Goal: Task Accomplishment & Management: Complete application form

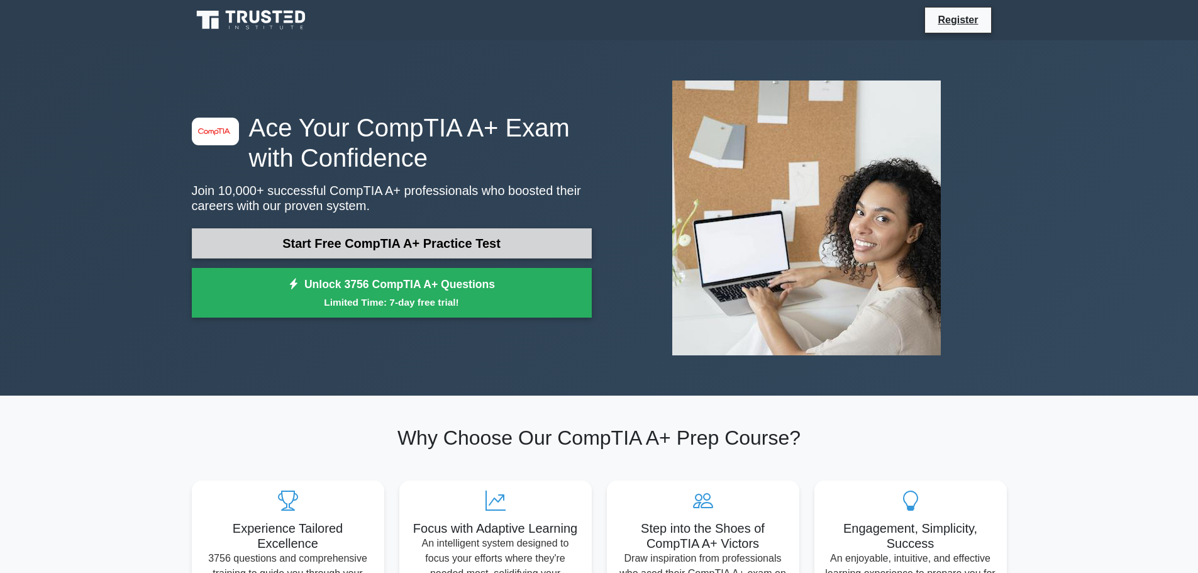
click at [446, 242] on link "Start Free CompTIA A+ Practice Test" at bounding box center [392, 243] width 400 height 30
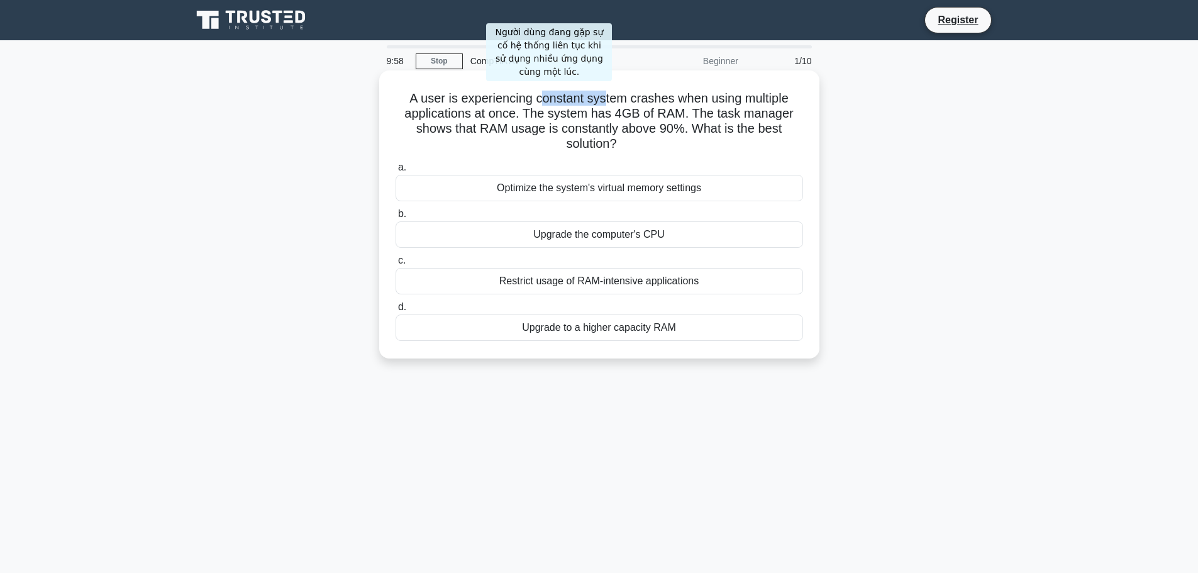
drag, startPoint x: 545, startPoint y: 98, endPoint x: 618, endPoint y: 99, distance: 72.9
click at [610, 99] on h5 "A user is experiencing constant system crashes when using multiple applications…" at bounding box center [599, 122] width 410 height 62
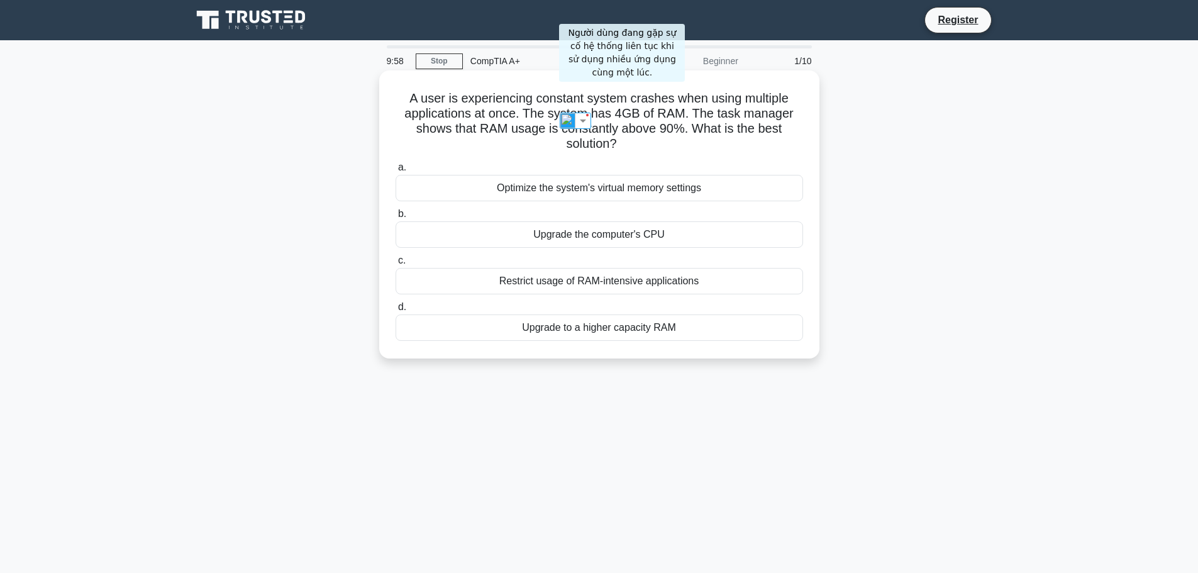
click at [787, 103] on h5 "A user is experiencing constant system crashes when using multiple applications…" at bounding box center [599, 122] width 410 height 62
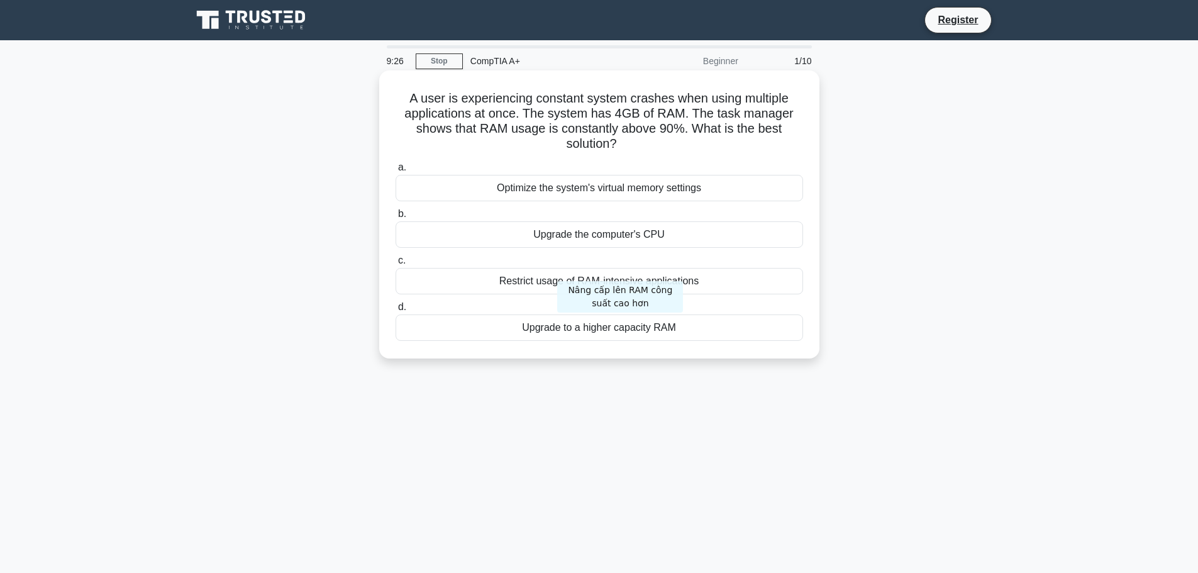
click at [616, 329] on div "Upgrade to a higher capacity RAM" at bounding box center [598, 327] width 407 height 26
click at [395, 311] on input "d. Upgrade to a higher capacity RAM" at bounding box center [395, 307] width 0 height 8
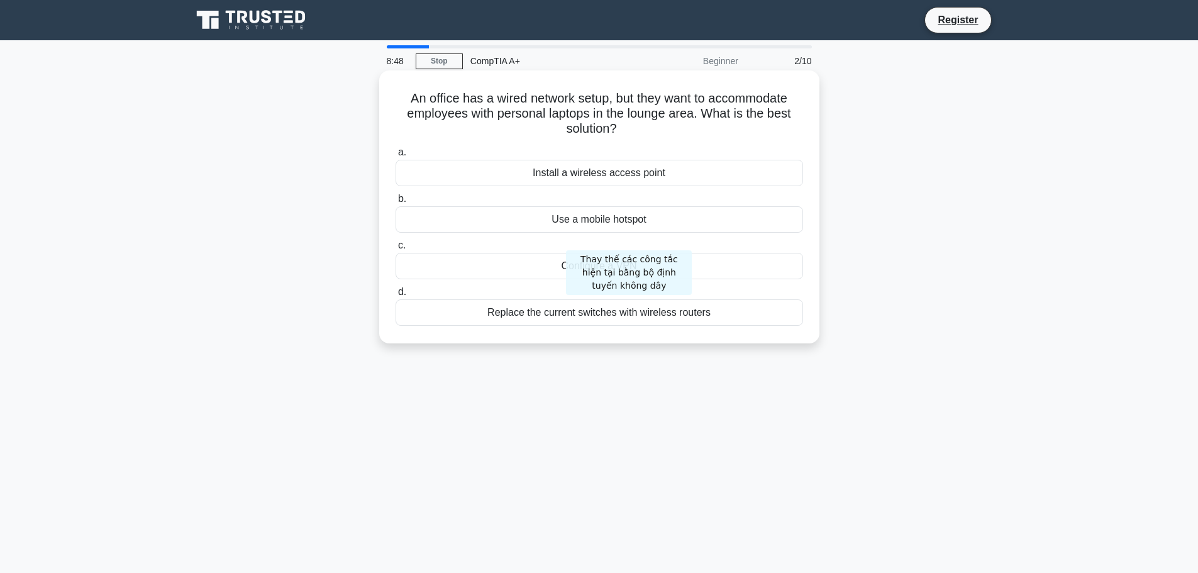
click at [625, 312] on div "Replace the current switches with wireless routers" at bounding box center [598, 312] width 407 height 26
click at [395, 296] on input "d. Replace the current switches with wireless routers" at bounding box center [395, 292] width 0 height 8
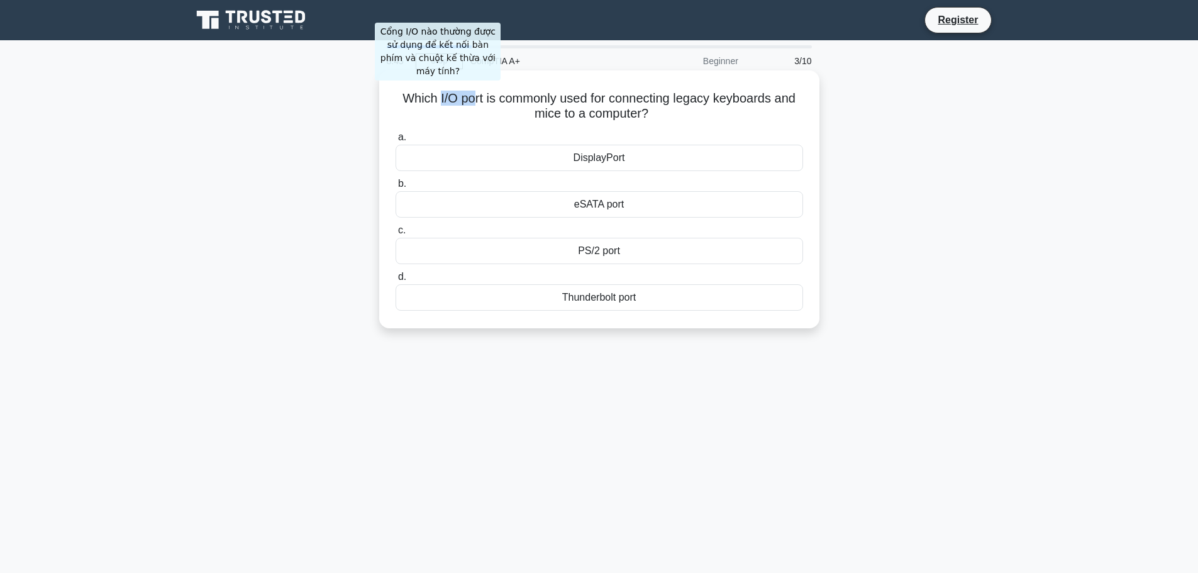
drag, startPoint x: 434, startPoint y: 97, endPoint x: 472, endPoint y: 99, distance: 37.7
click at [472, 99] on h5 "Which I/O port is commonly used for connecting legacy keyboards and mice to a c…" at bounding box center [599, 106] width 410 height 31
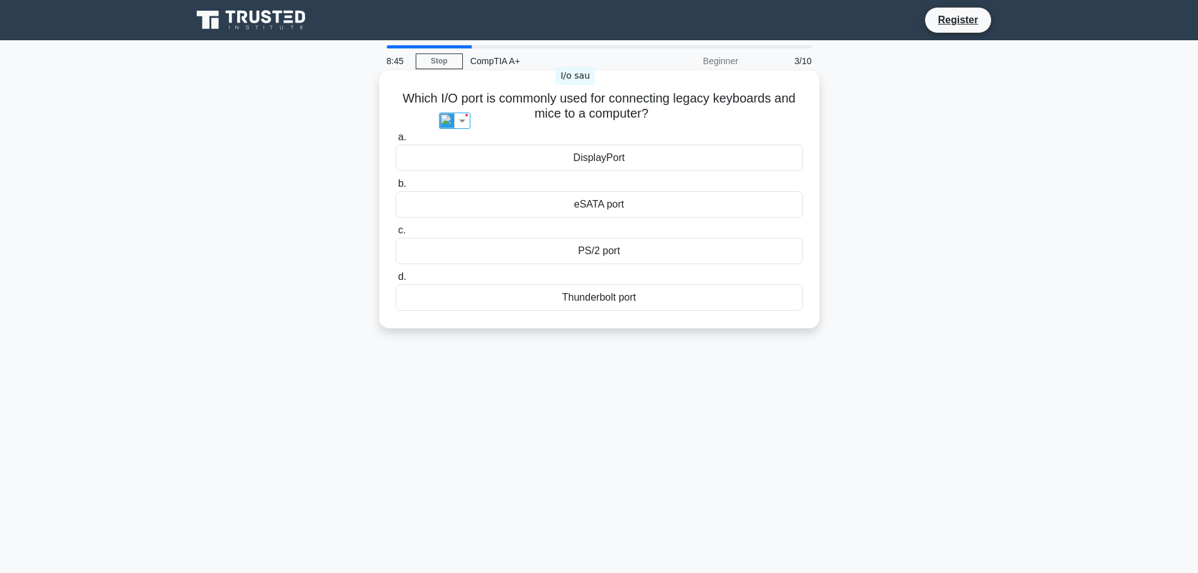
click at [570, 102] on h5 "Which I/O port is commonly used for connecting legacy keyboards and mice to a c…" at bounding box center [599, 106] width 410 height 31
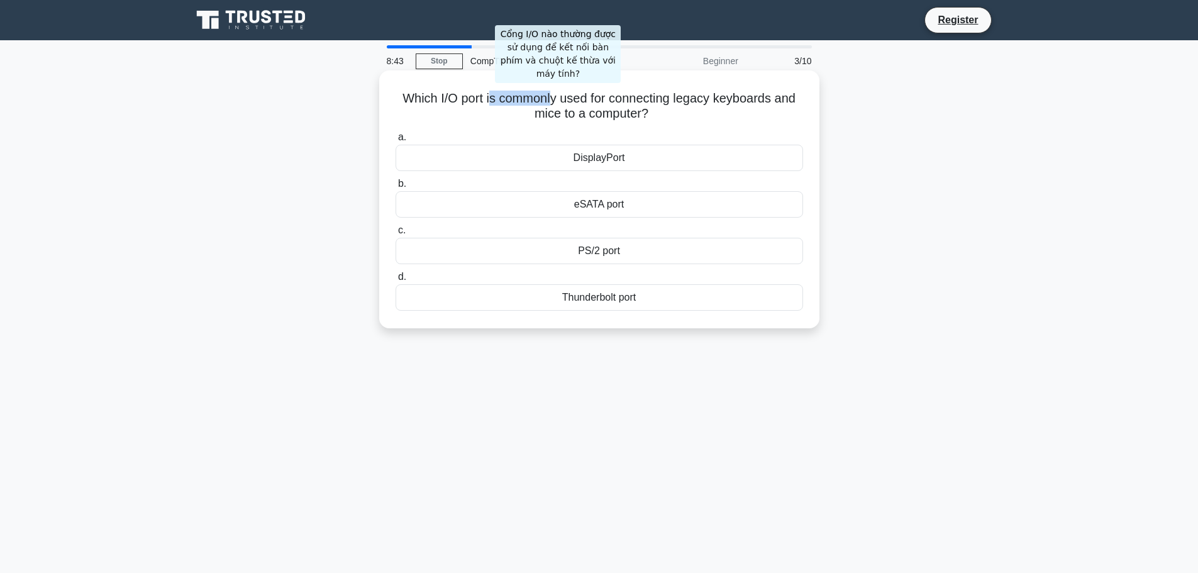
drag, startPoint x: 488, startPoint y: 99, endPoint x: 558, endPoint y: 101, distance: 70.4
click at [556, 101] on h5 "Which I/O port is commonly used for connecting legacy keyboards and mice to a c…" at bounding box center [599, 106] width 410 height 31
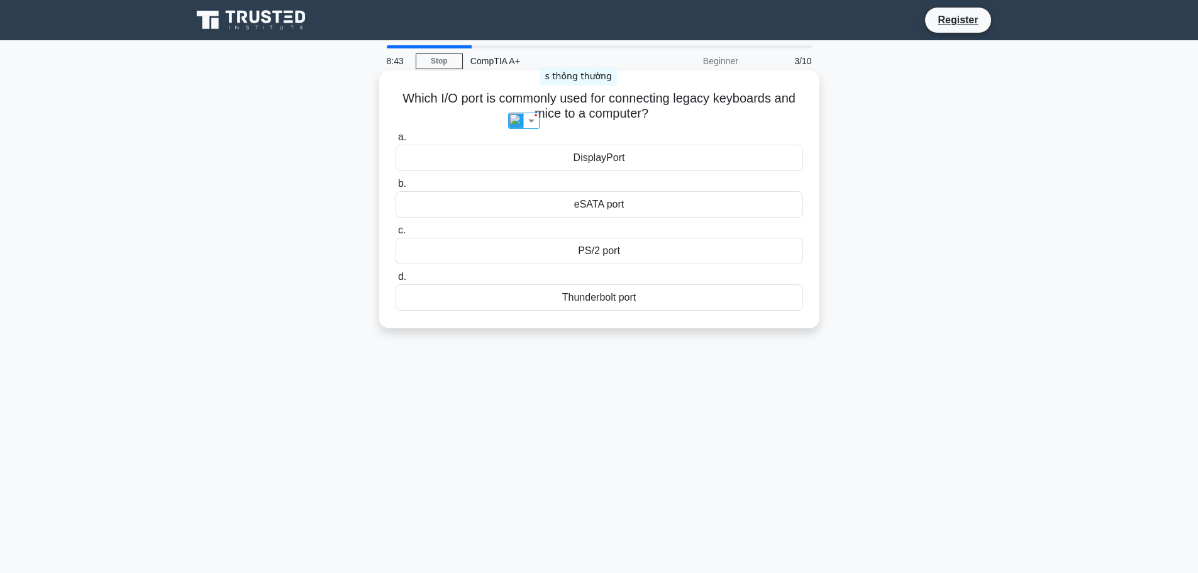
click at [572, 102] on h5 "Which I/O port is commonly used for connecting legacy keyboards and mice to a c…" at bounding box center [599, 106] width 410 height 31
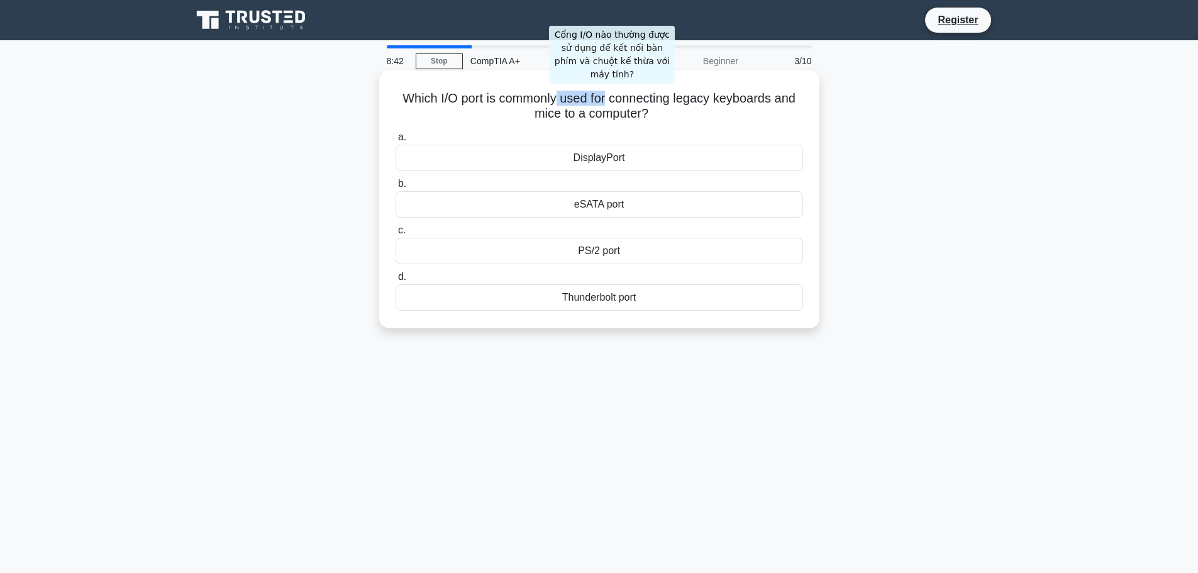
drag, startPoint x: 555, startPoint y: 102, endPoint x: 622, endPoint y: 101, distance: 66.7
click at [615, 101] on h5 "Which I/O port is commonly used for connecting legacy keyboards and mice to a c…" at bounding box center [599, 106] width 410 height 31
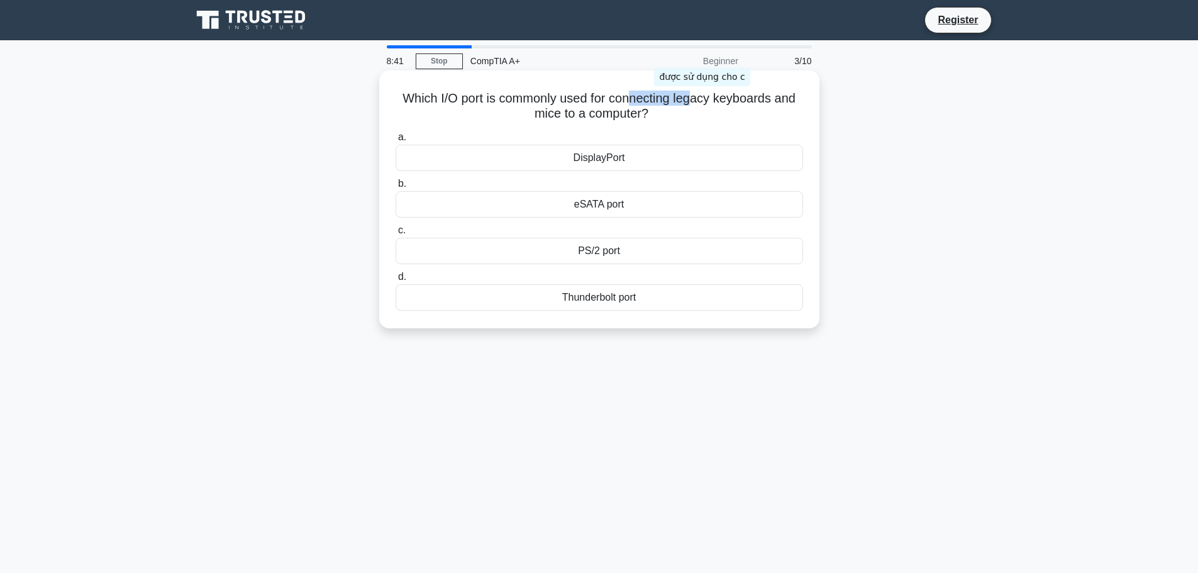
drag, startPoint x: 648, startPoint y: 101, endPoint x: 694, endPoint y: 103, distance: 46.0
click at [694, 103] on h5 "Which I/O port is commonly used for connecting legacy keyboards and mice to a c…" at bounding box center [599, 106] width 410 height 31
click at [736, 105] on h5 "Which I/O port is commonly used for connecting legacy keyboards and mice to a c…" at bounding box center [599, 106] width 410 height 31
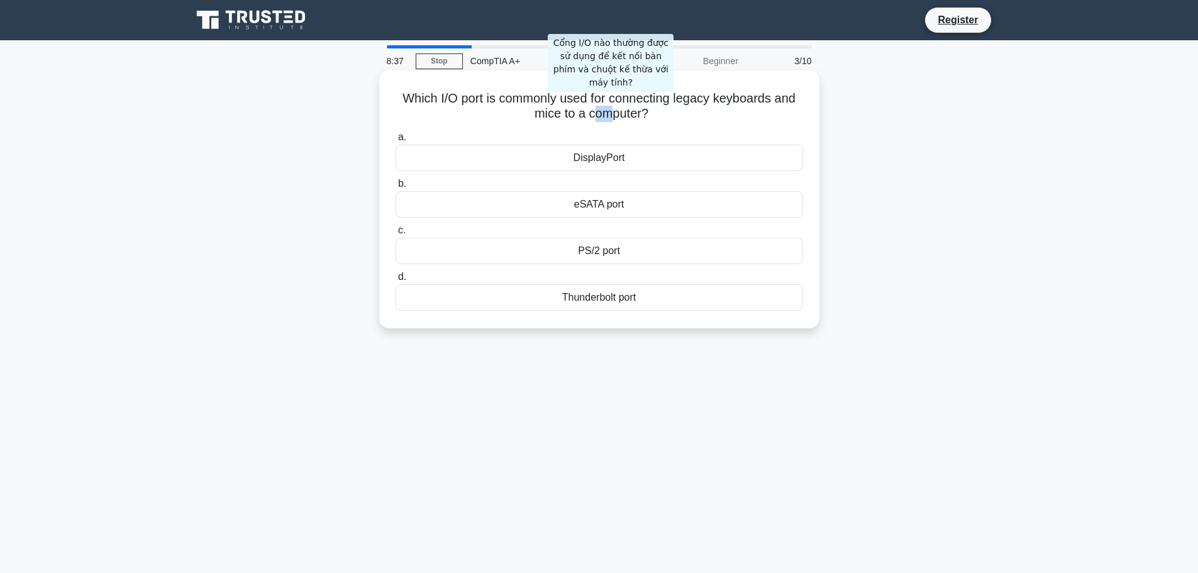
drag, startPoint x: 592, startPoint y: 108, endPoint x: 612, endPoint y: 102, distance: 20.5
click at [609, 108] on h5 "Which I/O port is commonly used for connecting legacy keyboards and mice to a c…" at bounding box center [599, 106] width 410 height 31
click at [623, 91] on h5 "Which I/O port is commonly used for connecting legacy keyboards and mice to a c…" at bounding box center [599, 106] width 410 height 31
click at [660, 109] on icon ".spinner_0XTQ{transform-origin:center;animation:spinner_y6GP .75s linear infini…" at bounding box center [655, 114] width 15 height 15
click at [601, 209] on div "eSATA port" at bounding box center [598, 204] width 407 height 26
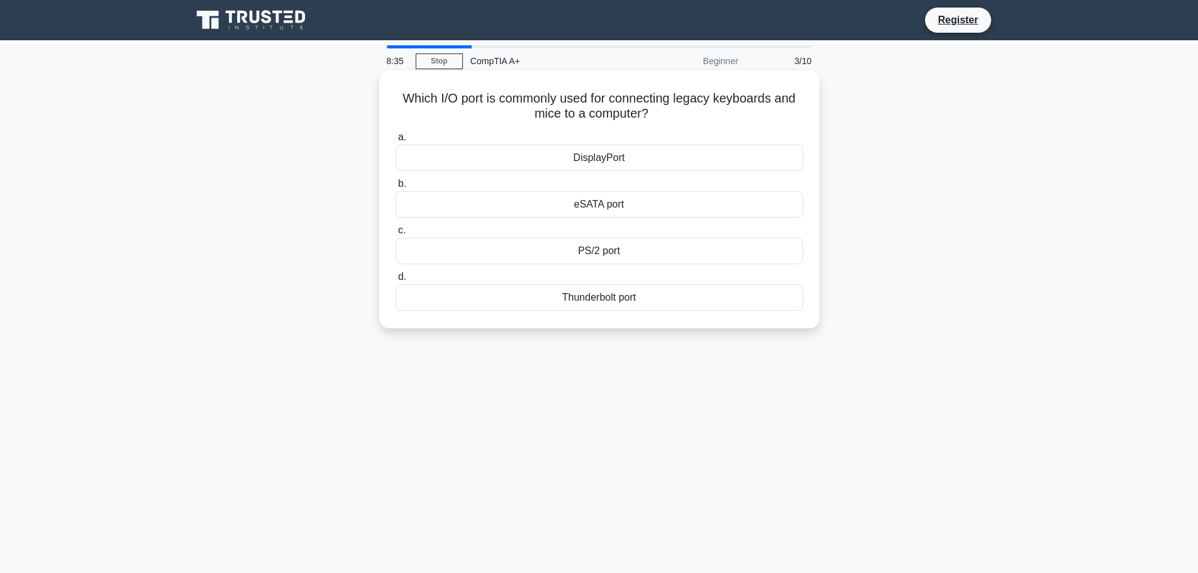
click at [395, 188] on input "b. eSATA port" at bounding box center [395, 184] width 0 height 8
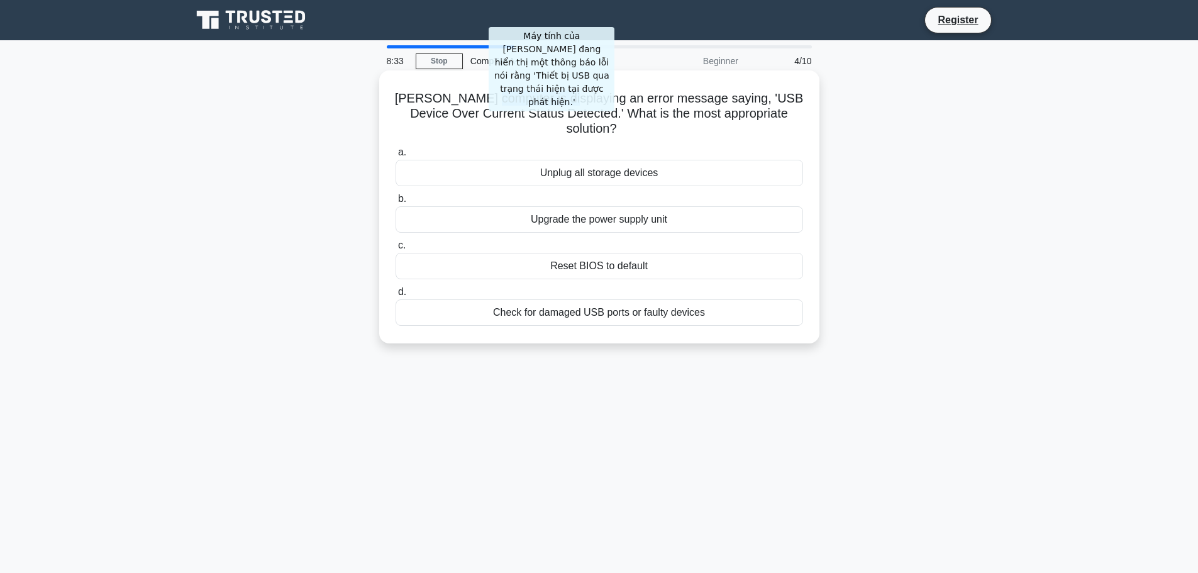
drag, startPoint x: 477, startPoint y: 102, endPoint x: 548, endPoint y: 102, distance: 71.0
click at [548, 102] on h5 "[PERSON_NAME] computer is displaying an error message saying, 'USB Device Over …" at bounding box center [599, 114] width 410 height 47
click at [578, 102] on h5 "[PERSON_NAME] computer is displaying an error message saying, 'USB Device Over …" at bounding box center [599, 114] width 410 height 47
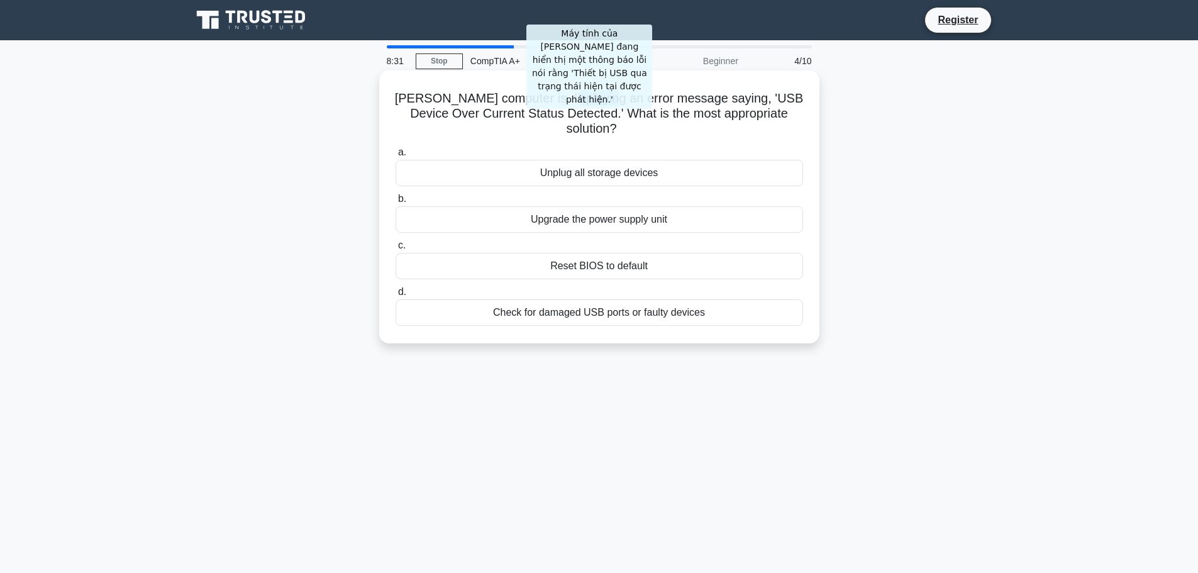
drag, startPoint x: 549, startPoint y: 101, endPoint x: 593, endPoint y: 99, distance: 44.1
click at [593, 99] on h5 "[PERSON_NAME] computer is displaying an error message saying, 'USB Device Over …" at bounding box center [599, 114] width 410 height 47
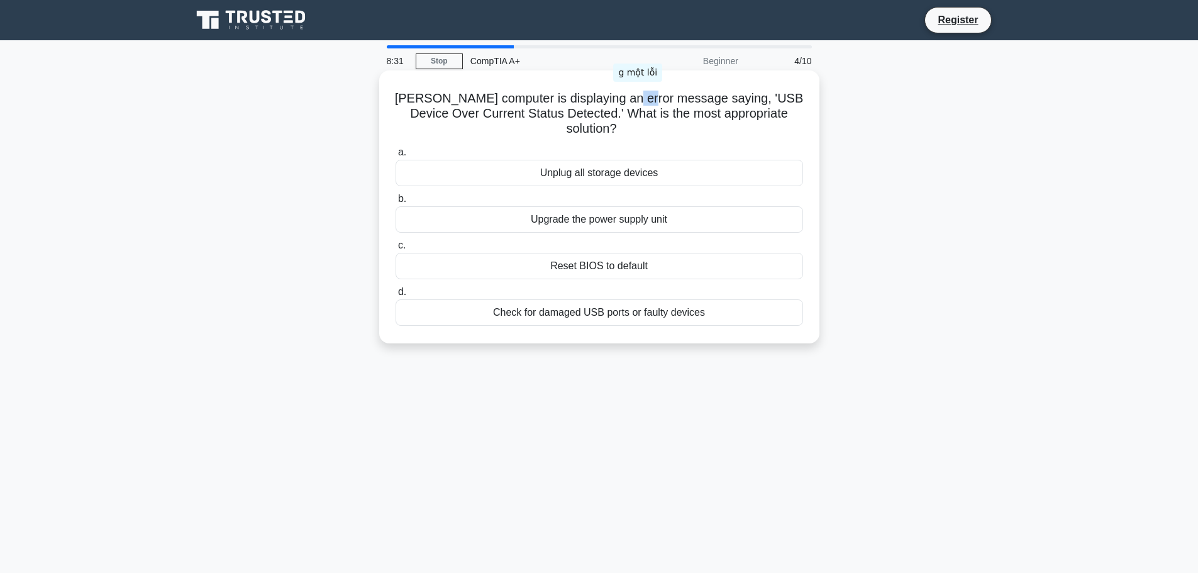
drag, startPoint x: 614, startPoint y: 97, endPoint x: 632, endPoint y: 99, distance: 18.3
click at [632, 99] on h5 "[PERSON_NAME] computer is displaying an error message saying, 'USB Device Over …" at bounding box center [599, 114] width 410 height 47
click at [661, 105] on h5 "[PERSON_NAME] computer is displaying an error message saying, 'USB Device Over …" at bounding box center [599, 114] width 410 height 47
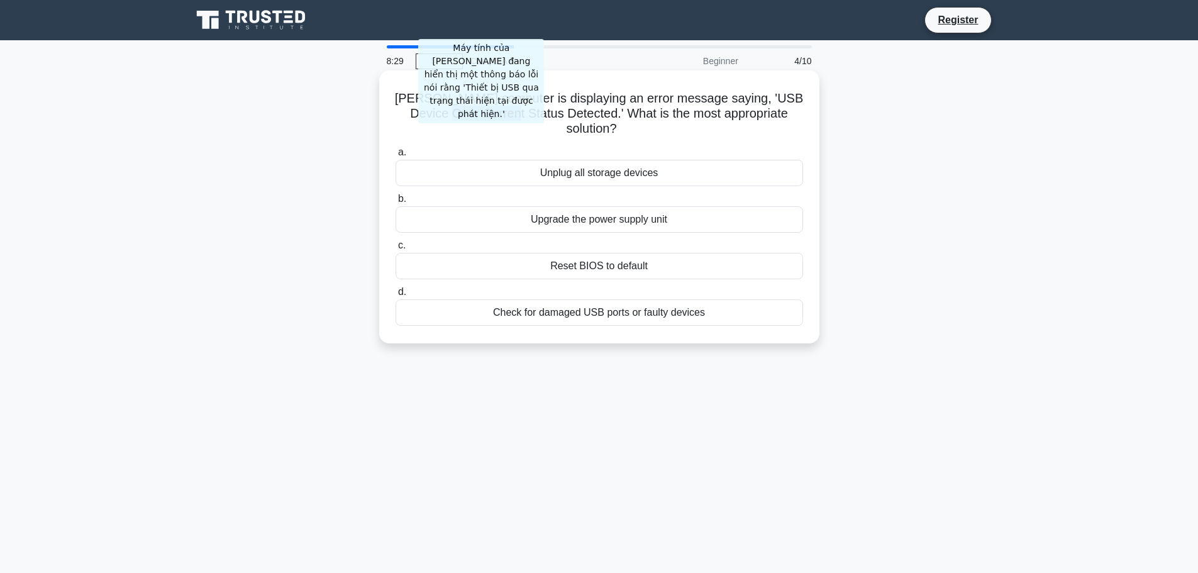
drag, startPoint x: 421, startPoint y: 114, endPoint x: 496, endPoint y: 113, distance: 74.8
click at [483, 114] on h5 "[PERSON_NAME] computer is displaying an error message saying, 'USB Device Over …" at bounding box center [599, 114] width 410 height 47
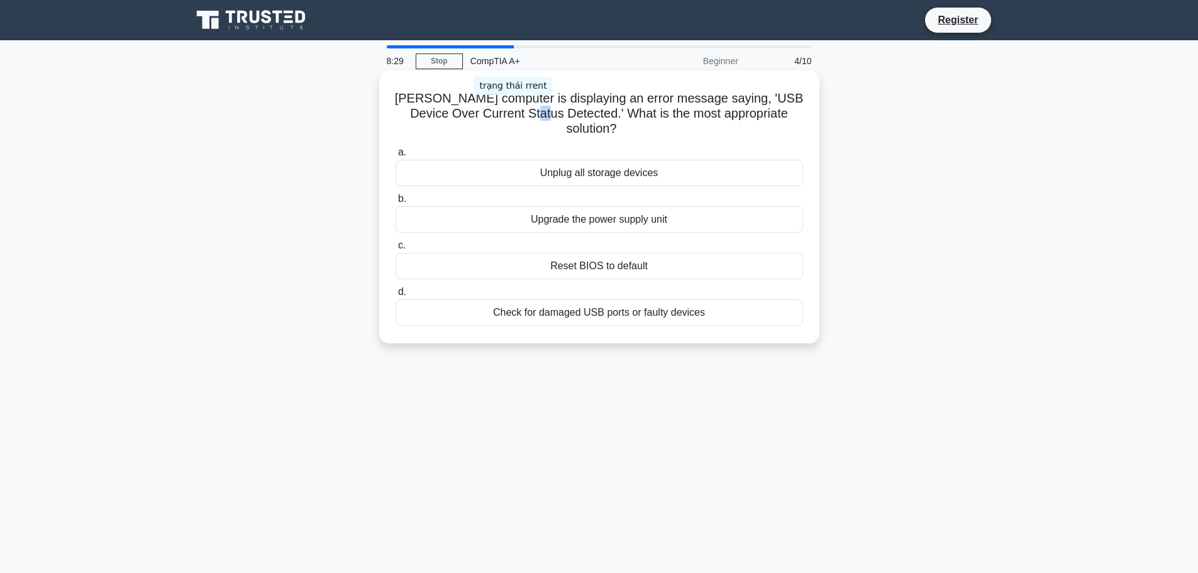
drag, startPoint x: 505, startPoint y: 112, endPoint x: 518, endPoint y: 112, distance: 13.2
click at [514, 112] on h5 "[PERSON_NAME] computer is displaying an error message saying, 'USB Device Over …" at bounding box center [599, 114] width 410 height 47
drag, startPoint x: 563, startPoint y: 113, endPoint x: 627, endPoint y: 114, distance: 64.2
click at [626, 114] on h5 "[PERSON_NAME] computer is displaying an error message saying, 'USB Device Over …" at bounding box center [599, 114] width 410 height 47
drag, startPoint x: 655, startPoint y: 114, endPoint x: 710, endPoint y: 118, distance: 55.4
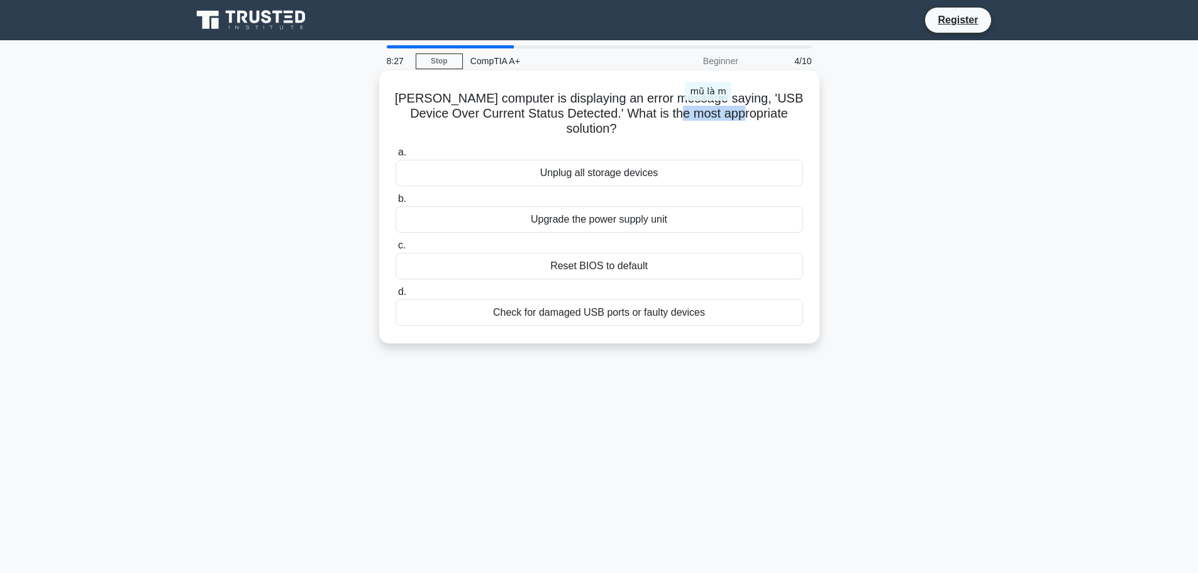
click at [710, 118] on h5 "[PERSON_NAME] computer is displaying an error message saying, 'USB Device Over …" at bounding box center [599, 114] width 410 height 47
click at [546, 119] on h5 "[PERSON_NAME] computer is displaying an error message saying, 'USB Device Over …" at bounding box center [599, 114] width 410 height 47
drag, startPoint x: 509, startPoint y: 116, endPoint x: 625, endPoint y: 111, distance: 116.4
click at [625, 111] on h5 "[PERSON_NAME] computer is displaying an error message saying, 'USB Device Over …" at bounding box center [599, 114] width 410 height 47
click at [637, 117] on h5 "[PERSON_NAME] computer is displaying an error message saying, 'USB Device Over …" at bounding box center [599, 114] width 410 height 47
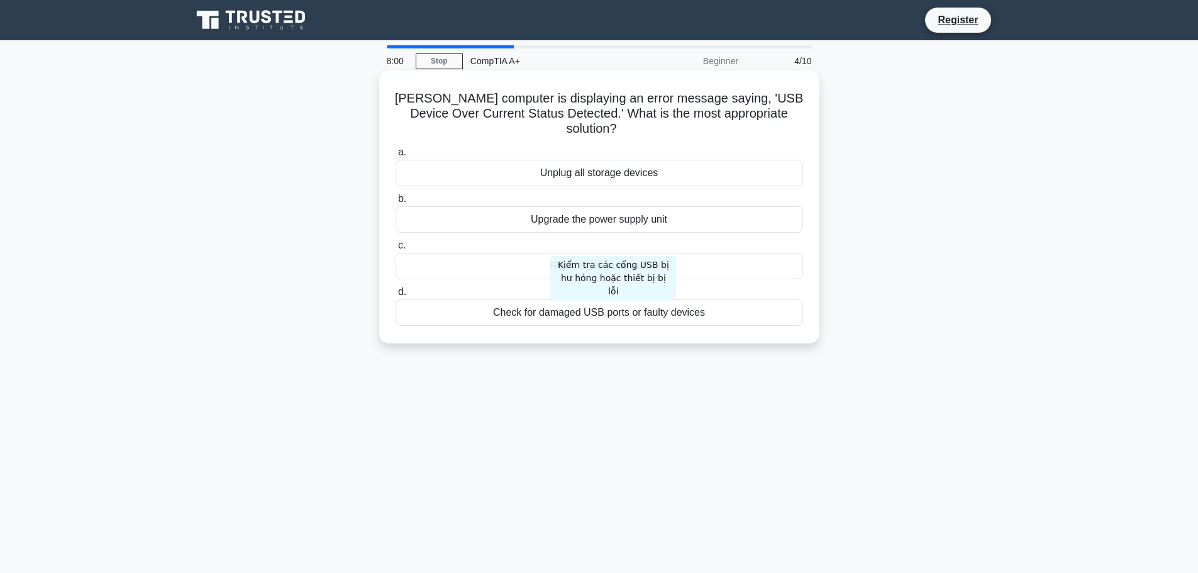
click at [609, 305] on div "Check for damaged USB ports or faulty devices" at bounding box center [598, 312] width 407 height 26
click at [395, 296] on input "d. Check for damaged USB ports or faulty devices" at bounding box center [395, 292] width 0 height 8
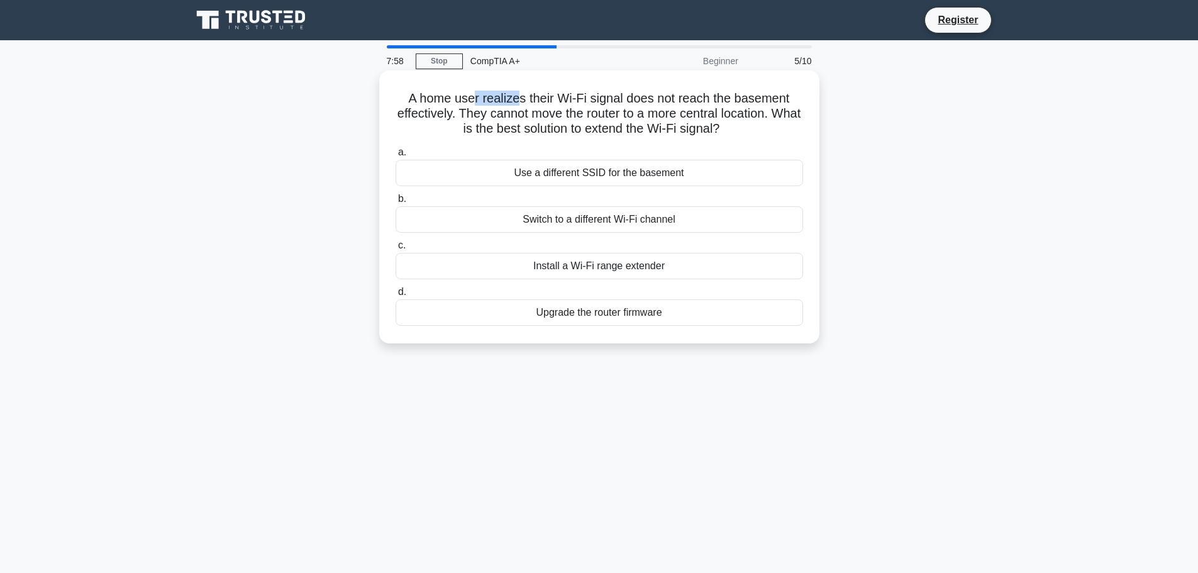
drag, startPoint x: 479, startPoint y: 100, endPoint x: 521, endPoint y: 99, distance: 42.1
click at [520, 99] on h5 "A home user realizes their Wi-Fi signal does not reach the basement effectively…" at bounding box center [599, 114] width 410 height 47
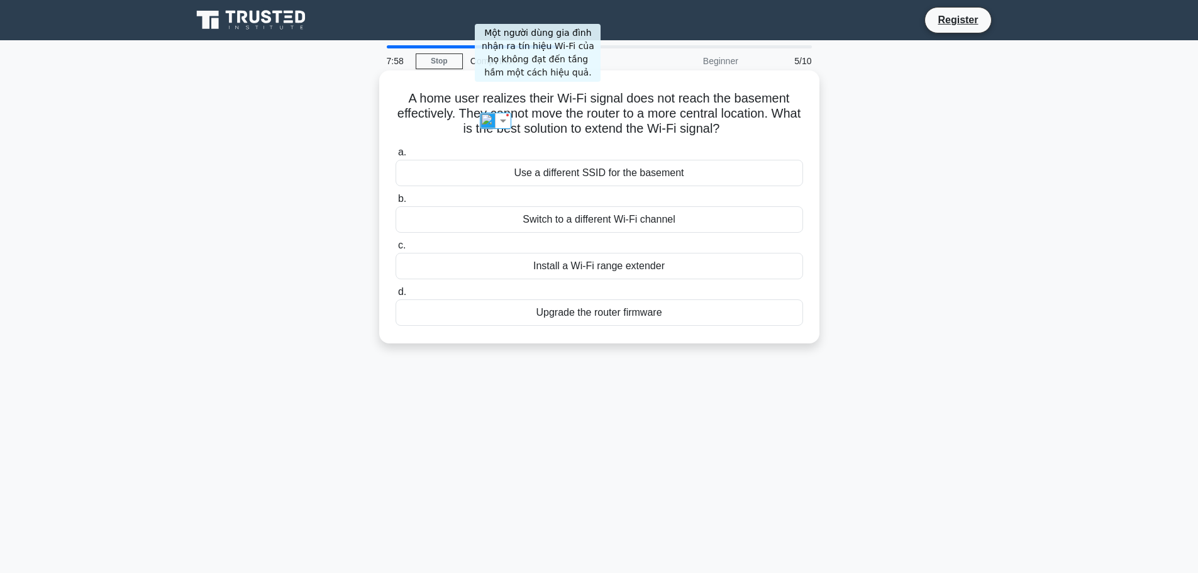
click at [538, 99] on h5 "A home user realizes their Wi-Fi signal does not reach the basement effectively…" at bounding box center [599, 114] width 410 height 47
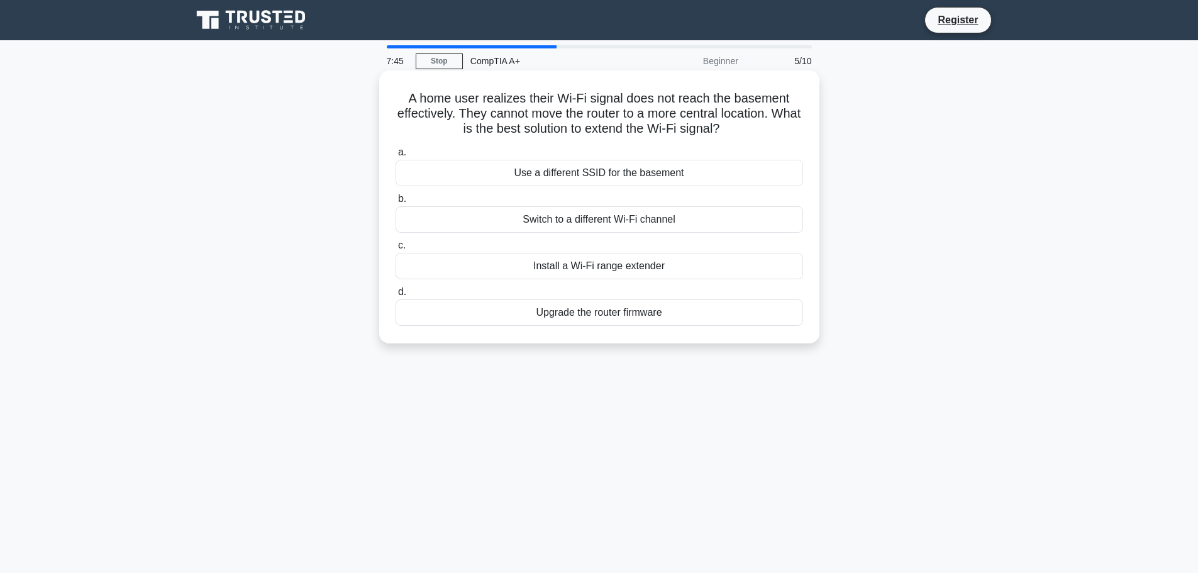
click at [640, 318] on div "Upgrade the router firmware" at bounding box center [598, 312] width 407 height 26
click at [395, 296] on input "d. Upgrade the router firmware" at bounding box center [395, 292] width 0 height 8
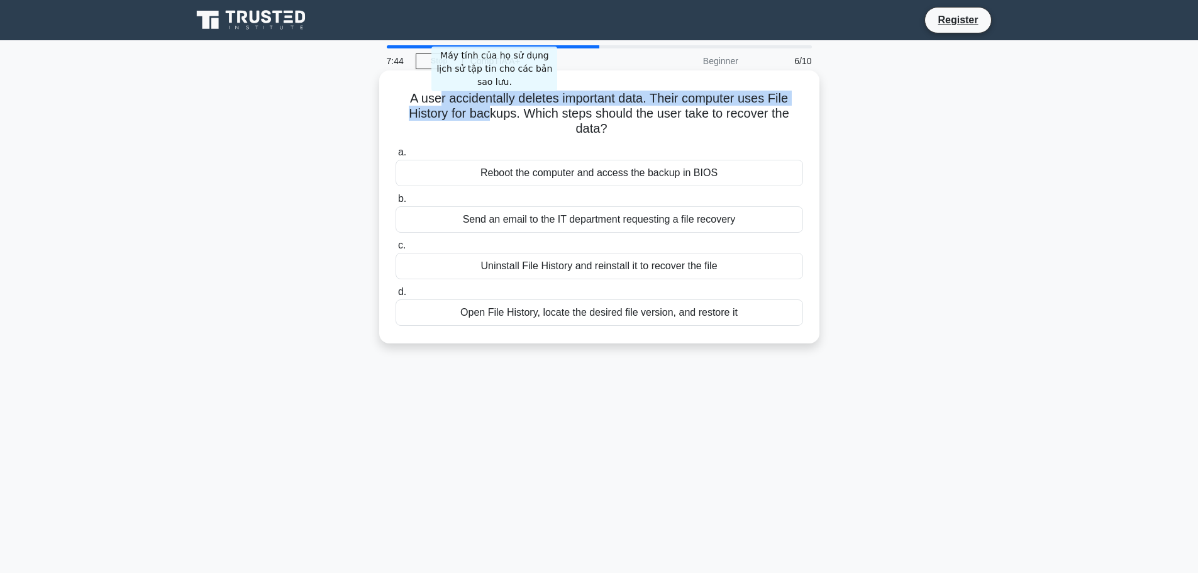
drag, startPoint x: 434, startPoint y: 96, endPoint x: 490, endPoint y: 108, distance: 57.8
click at [490, 108] on h5 "A user accidentally deletes important data. Their computer uses File History fo…" at bounding box center [599, 114] width 410 height 47
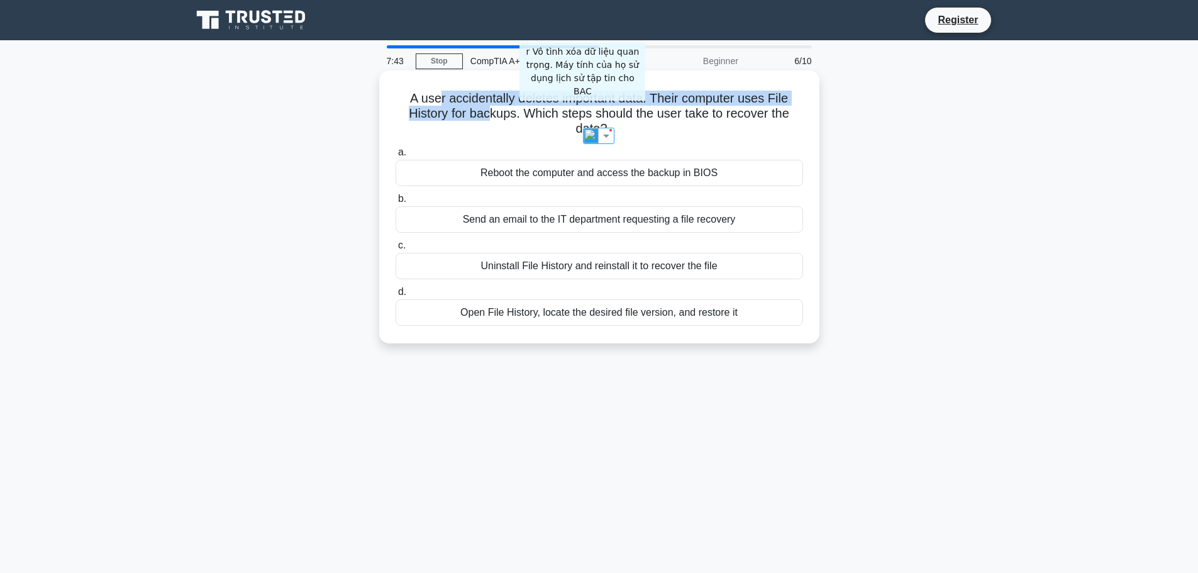
click at [589, 104] on h5 "A user accidentally deletes important data. Their computer uses File History fo…" at bounding box center [599, 114] width 410 height 47
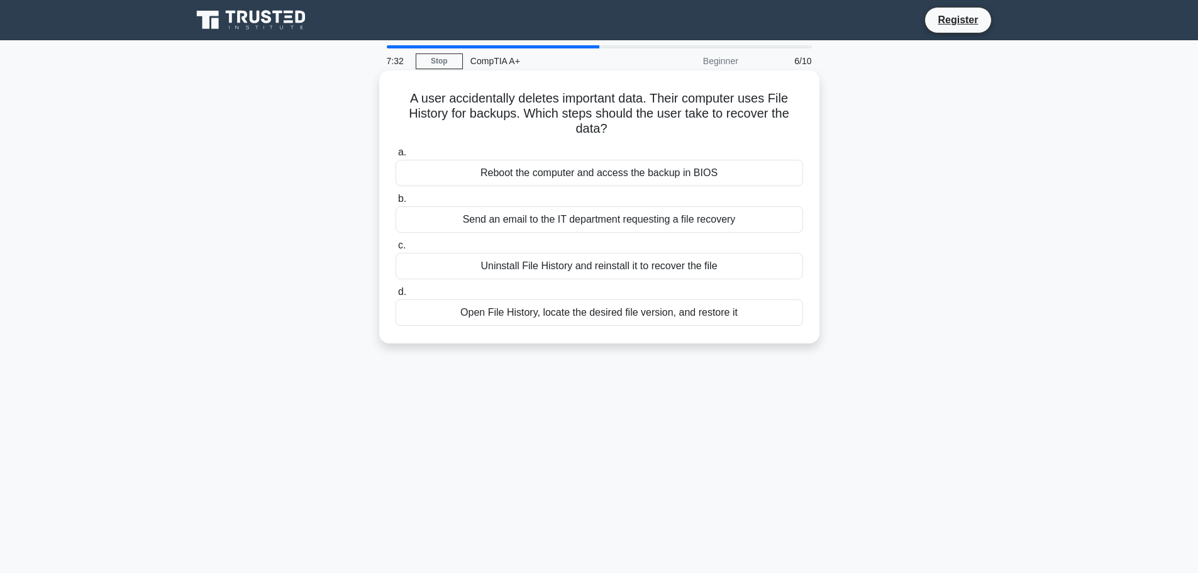
click at [555, 314] on div "Open File History, locate the desired file version, and restore it" at bounding box center [598, 312] width 407 height 26
click at [395, 296] on input "d. Open File History, locate the desired file version, and restore it" at bounding box center [395, 292] width 0 height 8
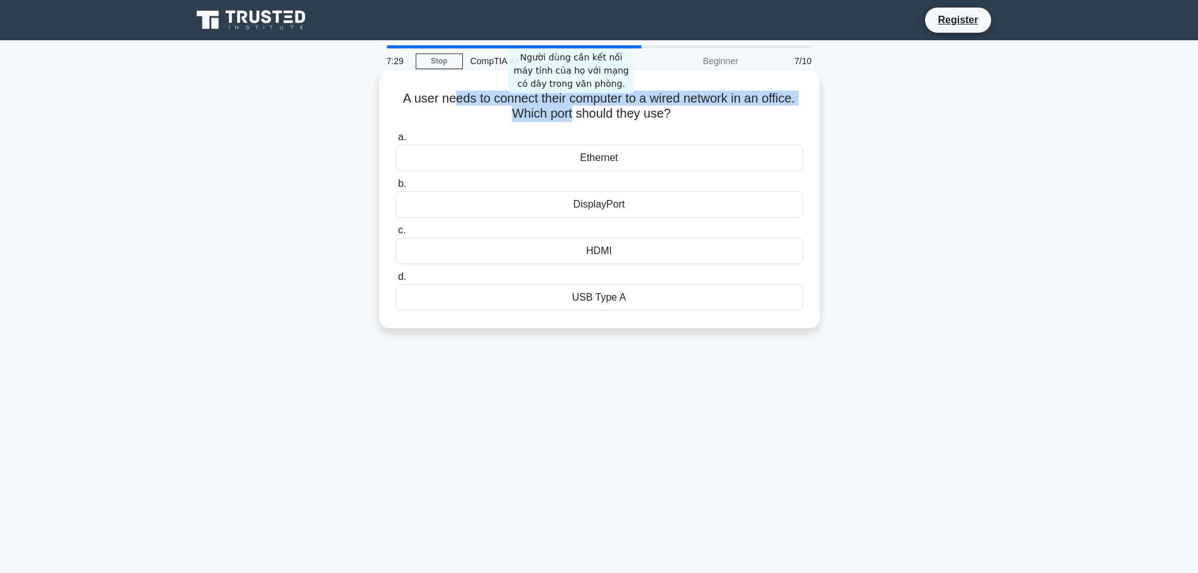
drag, startPoint x: 450, startPoint y: 102, endPoint x: 590, endPoint y: 108, distance: 140.3
click at [571, 110] on h5 "A user needs to connect their computer to a wired network in an office. Which p…" at bounding box center [599, 106] width 410 height 31
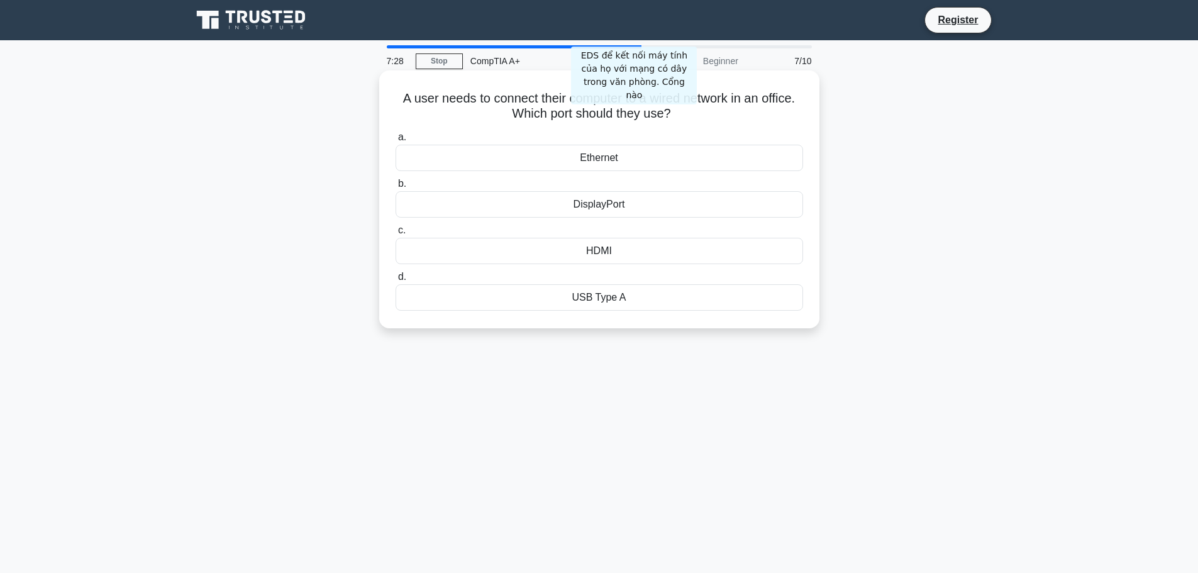
click at [630, 108] on h5 "A user needs to connect their computer to a wired network in an office. Which p…" at bounding box center [599, 106] width 410 height 31
drag, startPoint x: 563, startPoint y: 98, endPoint x: 619, endPoint y: 101, distance: 56.7
click at [619, 101] on h5 "A user needs to connect their computer to a wired network in an office. Which p…" at bounding box center [599, 106] width 410 height 31
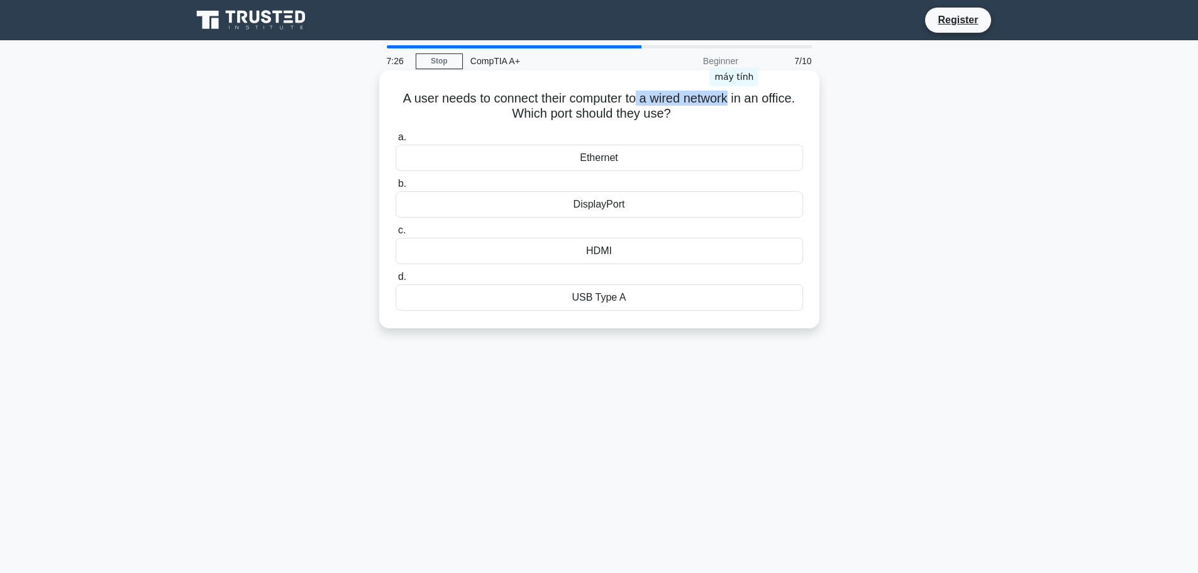
drag, startPoint x: 634, startPoint y: 101, endPoint x: 733, endPoint y: 104, distance: 99.4
click at [733, 104] on h5 "A user needs to connect their computer to a wired network in an office. Which p…" at bounding box center [599, 106] width 410 height 31
click at [529, 93] on h5 "A user needs to connect their computer to a wired network in an office. Which p…" at bounding box center [599, 106] width 410 height 31
click at [585, 155] on div "Ethernet" at bounding box center [598, 158] width 407 height 26
click at [395, 141] on input "a. Ethernet" at bounding box center [395, 137] width 0 height 8
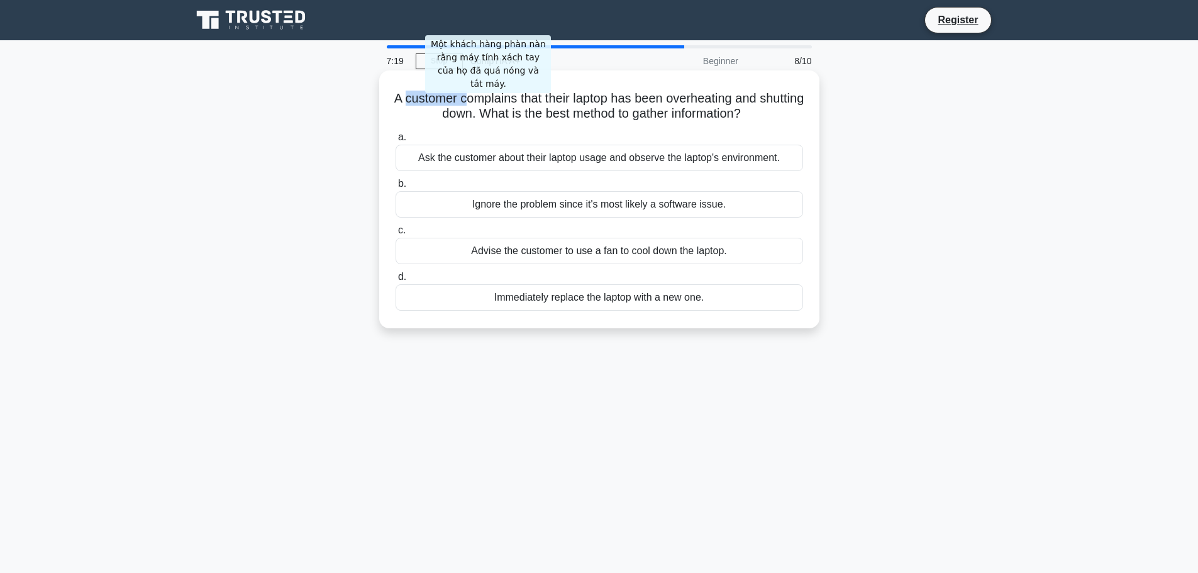
drag, startPoint x: 423, startPoint y: 95, endPoint x: 484, endPoint y: 97, distance: 61.0
click at [484, 97] on h5 "A customer complains that their laptop has been overheating and shutting down. …" at bounding box center [599, 106] width 410 height 31
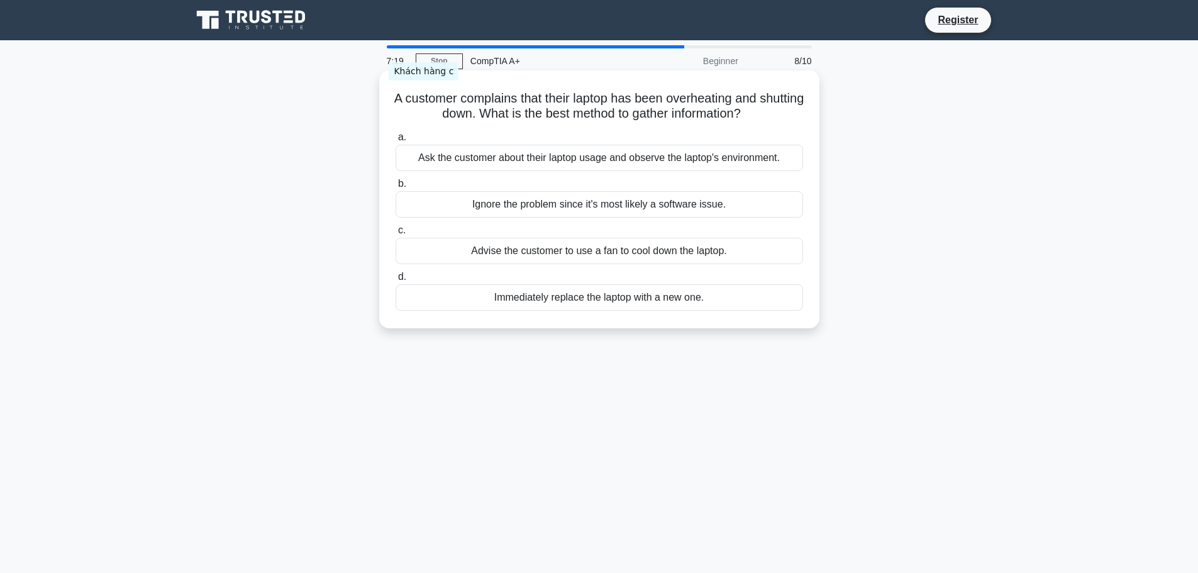
click at [416, 97] on h5 "A customer complains that their laptop has been overheating and shutting down. …" at bounding box center [599, 106] width 410 height 31
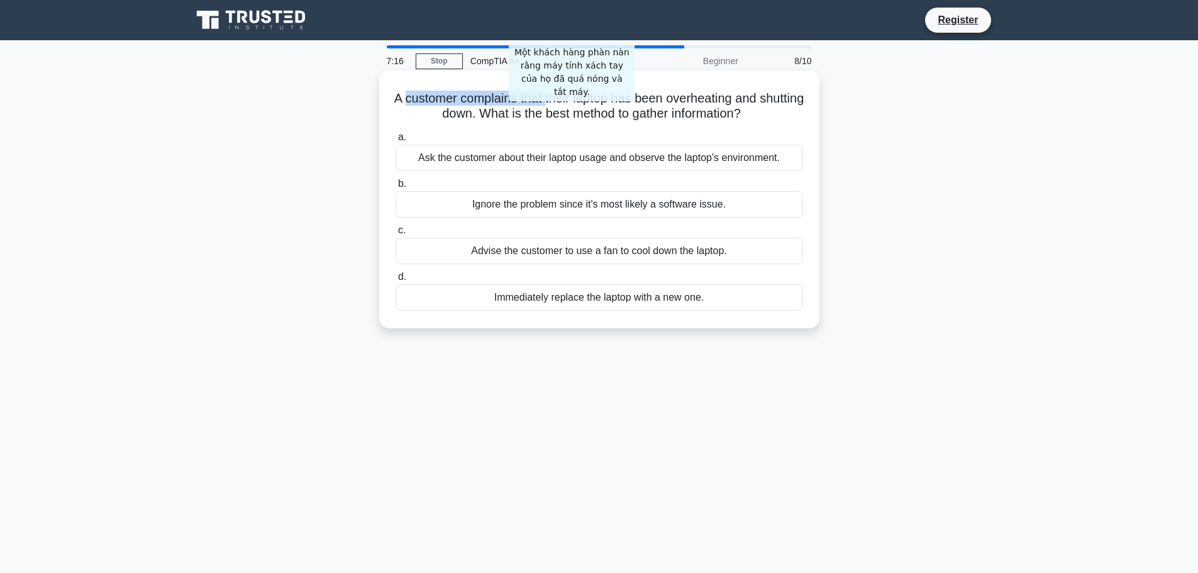
drag, startPoint x: 425, startPoint y: 99, endPoint x: 571, endPoint y: 105, distance: 146.0
click at [568, 105] on h5 "A customer complains that their laptop has been overheating and shutting down. …" at bounding box center [599, 106] width 410 height 31
click at [585, 99] on h5 "A customer complains that their laptop has been overheating and shutting down. …" at bounding box center [599, 106] width 410 height 31
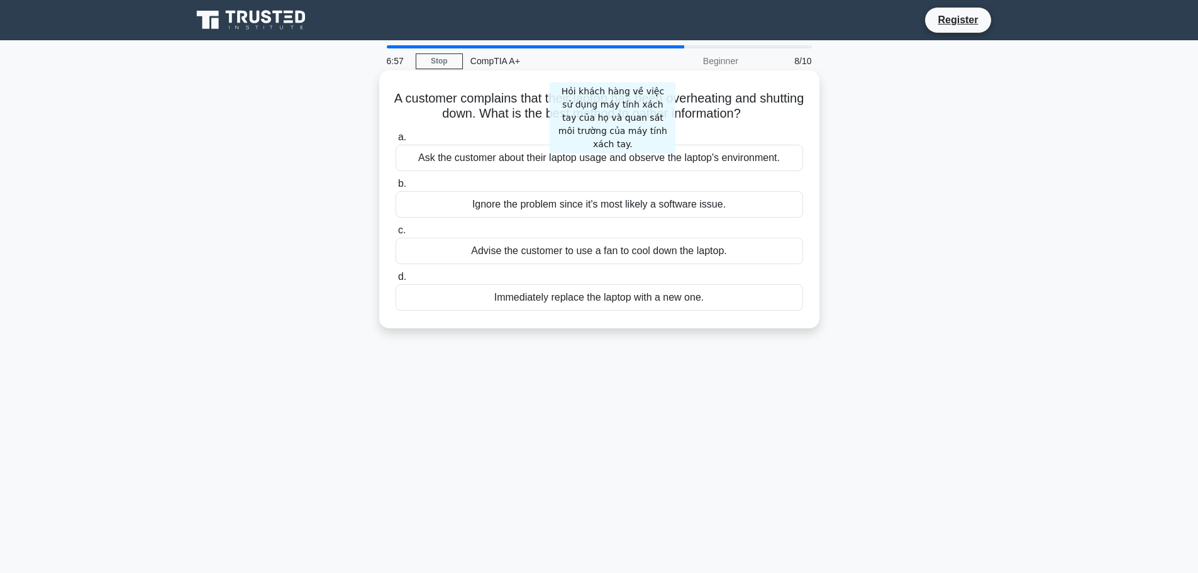
click at [609, 157] on div "Ask the customer about their laptop usage and observe the laptop's environment." at bounding box center [598, 158] width 407 height 26
click at [395, 141] on input "a. Ask the customer about their laptop usage and observe the laptop's environme…" at bounding box center [395, 137] width 0 height 8
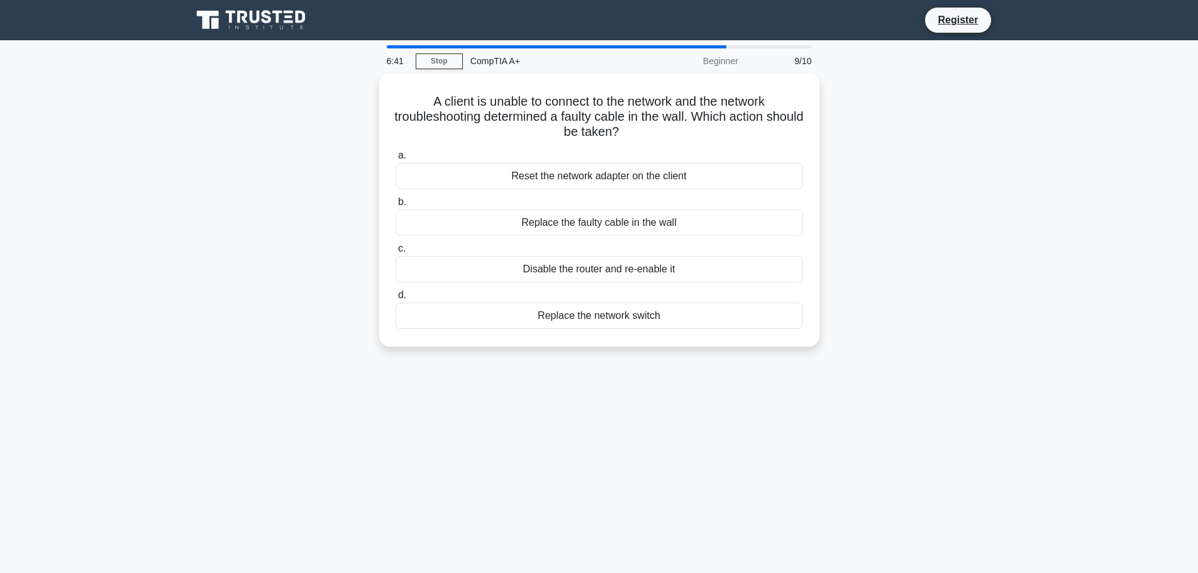
click at [993, 186] on div "A client is unable to connect to the network and the network troubleshooting de…" at bounding box center [599, 218] width 830 height 288
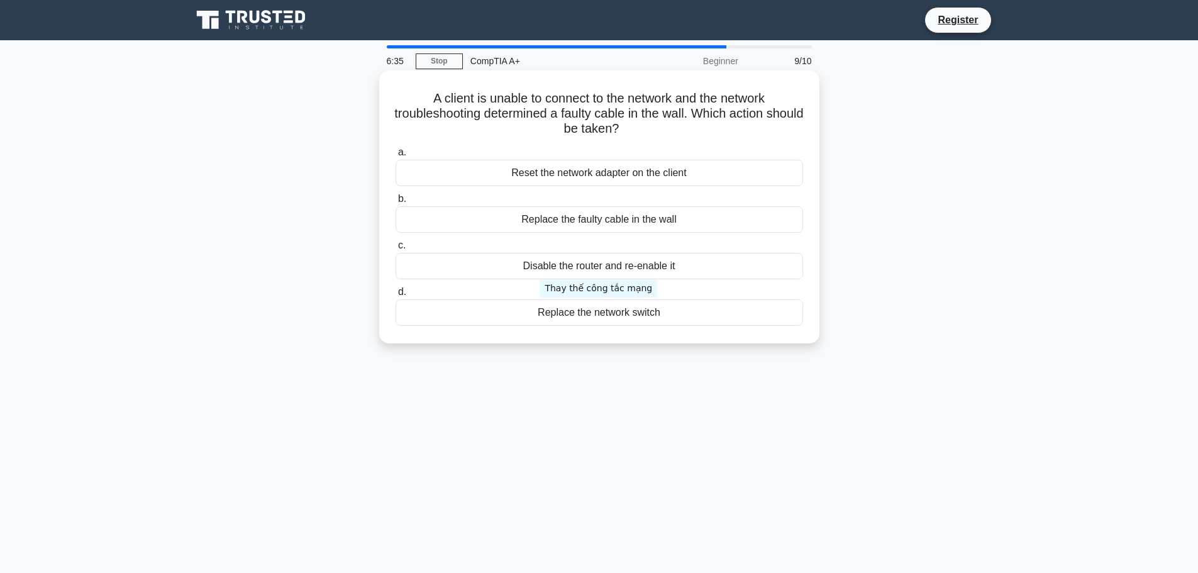
click at [588, 314] on div "Replace the network switch" at bounding box center [598, 312] width 407 height 26
click at [395, 296] on input "d. Replace the network switch" at bounding box center [395, 292] width 0 height 8
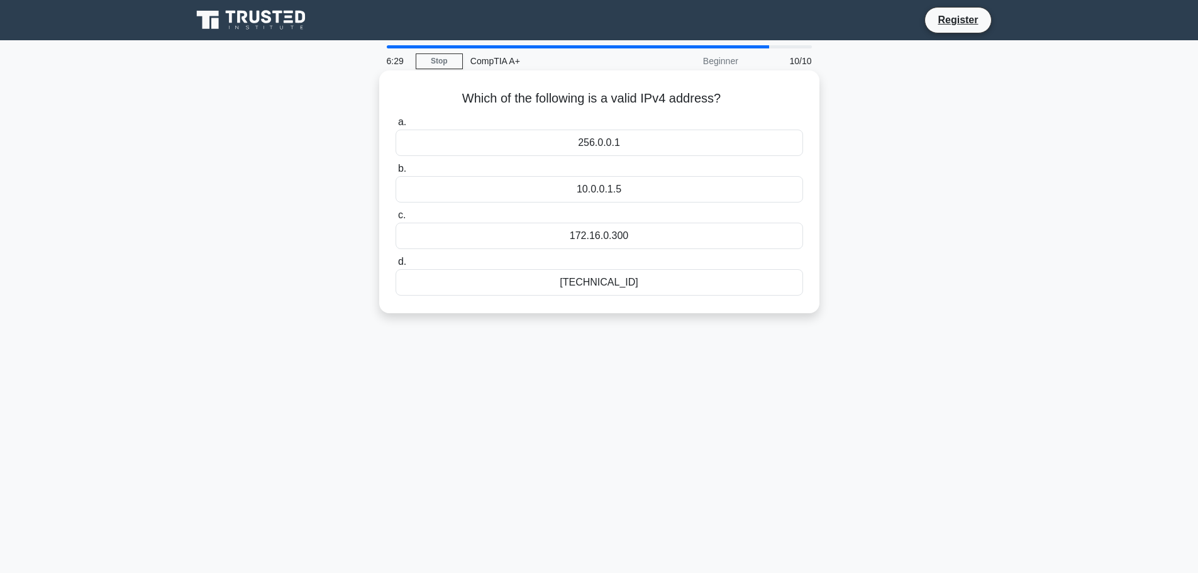
click at [590, 282] on div "[TECHNICAL_ID]" at bounding box center [598, 282] width 407 height 26
click at [395, 266] on input "d. [TECHNICAL_ID]" at bounding box center [395, 262] width 0 height 8
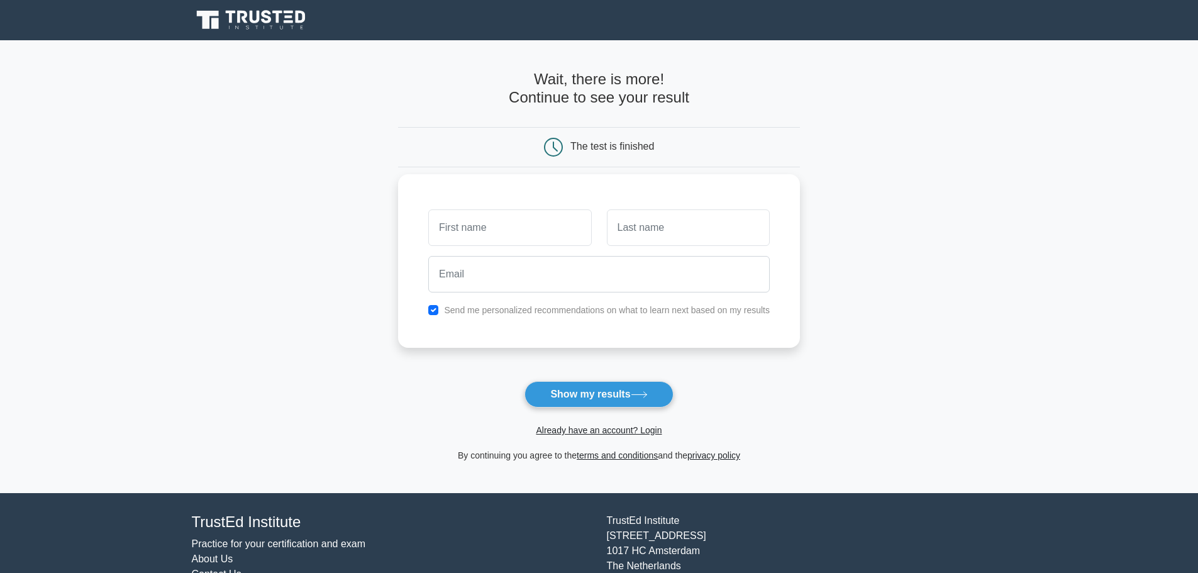
click at [524, 231] on input "text" at bounding box center [509, 227] width 163 height 36
type input "[PERSON_NAME]"
drag, startPoint x: 705, startPoint y: 231, endPoint x: 671, endPoint y: 239, distance: 34.8
click at [706, 231] on input "text" at bounding box center [688, 227] width 163 height 36
type input "Quang"
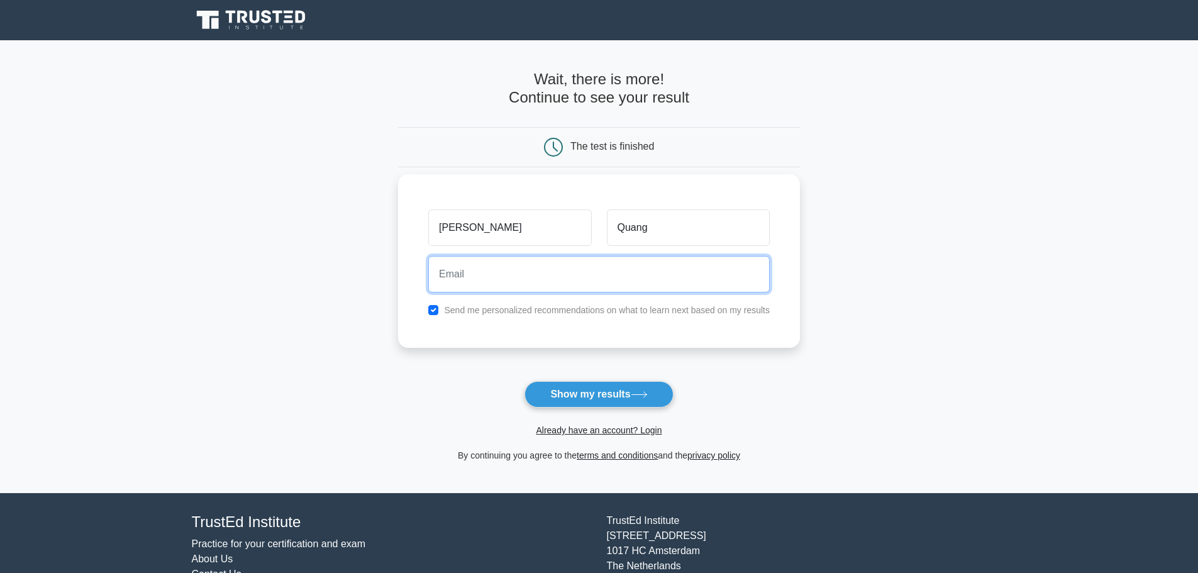
click at [574, 274] on input "email" at bounding box center [598, 274] width 341 height 36
type input "quangndmhe171108@fpt.edu.vn"
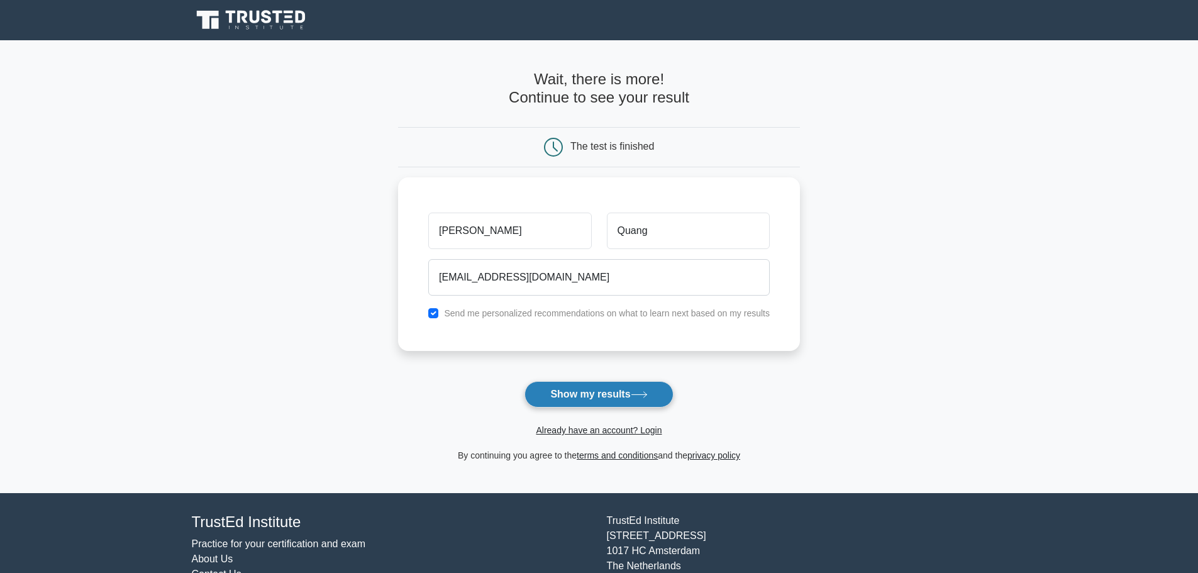
click at [632, 397] on button "Show my results" at bounding box center [598, 394] width 148 height 26
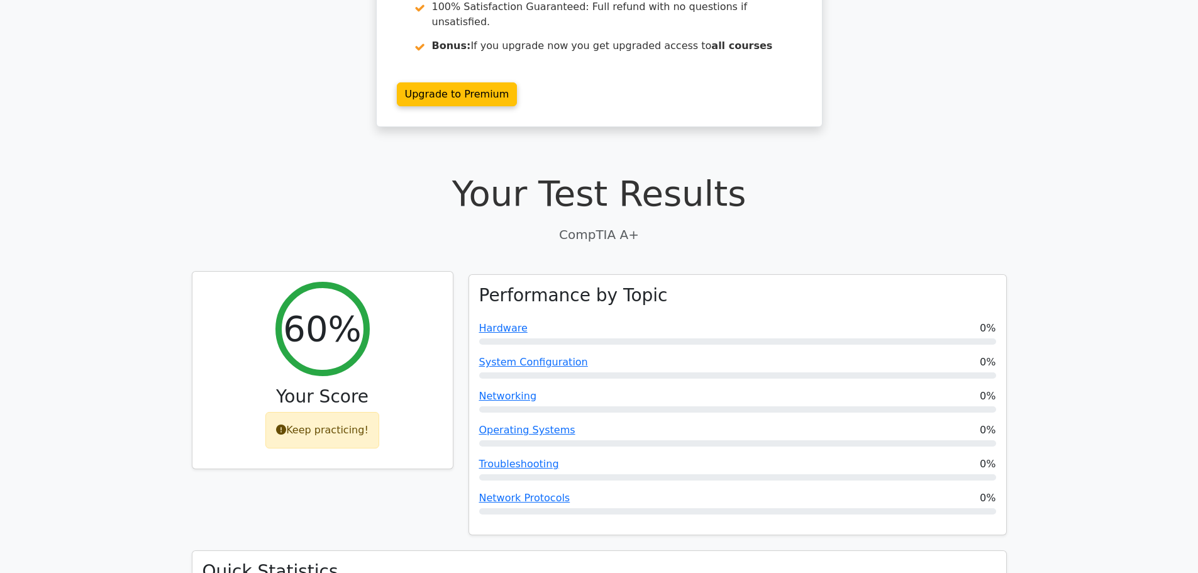
scroll to position [440, 0]
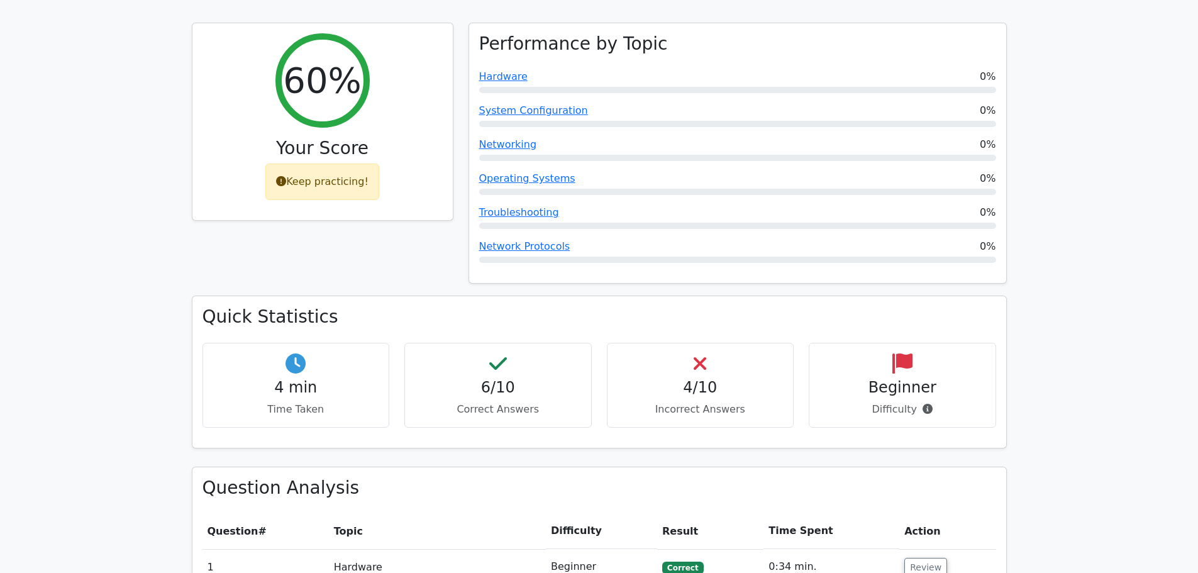
click at [703, 402] on p "Incorrect Answers" at bounding box center [700, 409] width 166 height 15
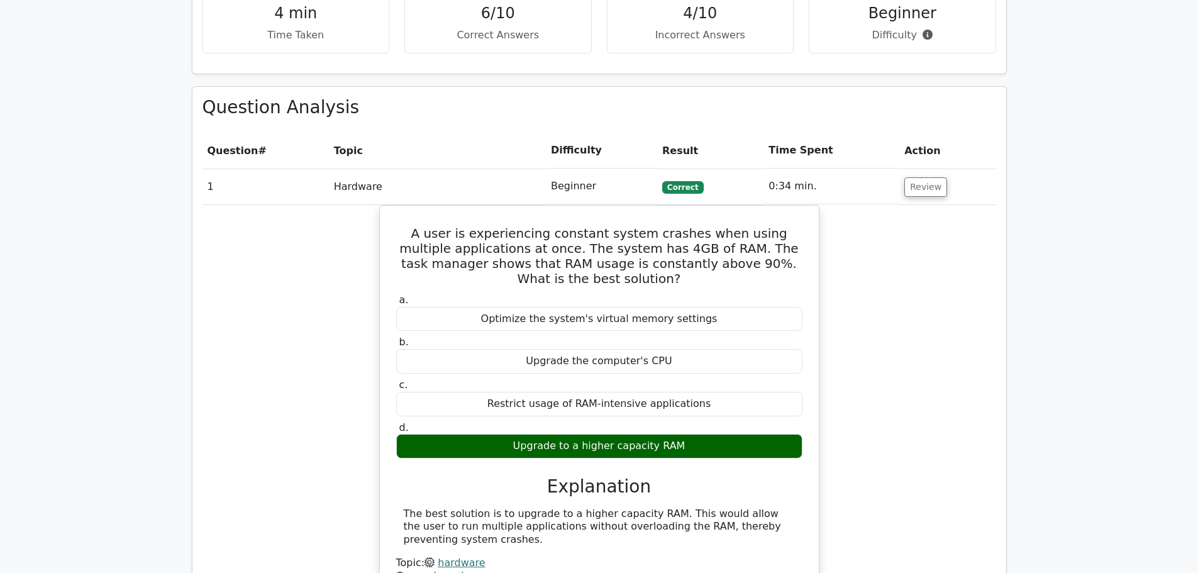
scroll to position [880, 0]
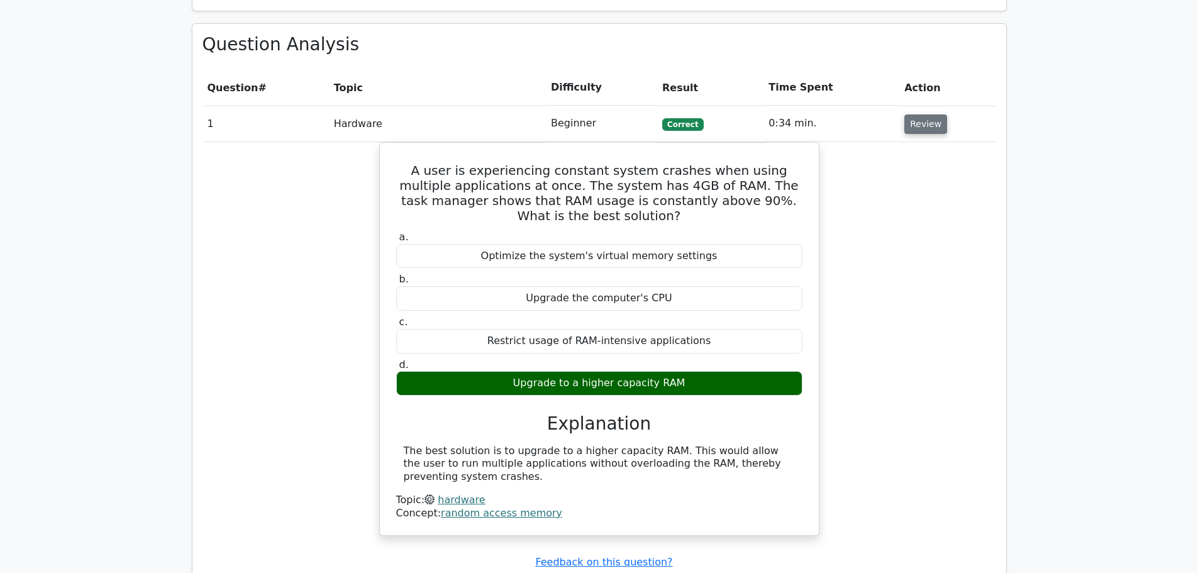
click at [924, 114] on button "Review" at bounding box center [925, 123] width 43 height 19
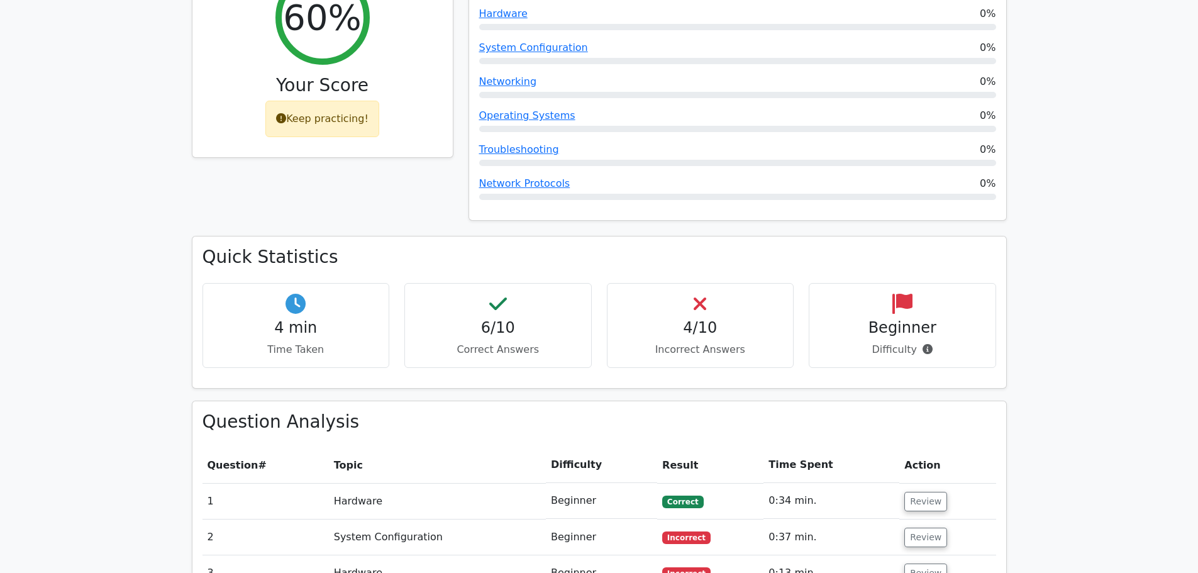
scroll to position [251, 0]
